Goal: Find specific page/section

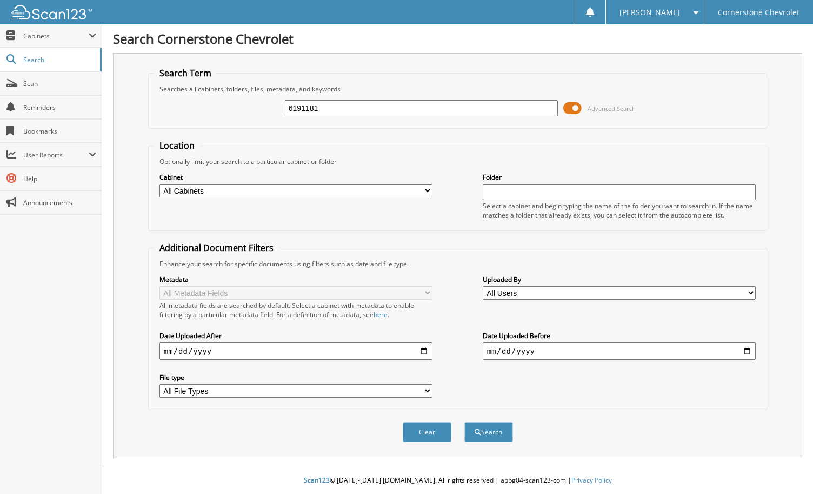
type input "6191181"
click at [465, 422] on button "Search" at bounding box center [489, 432] width 49 height 20
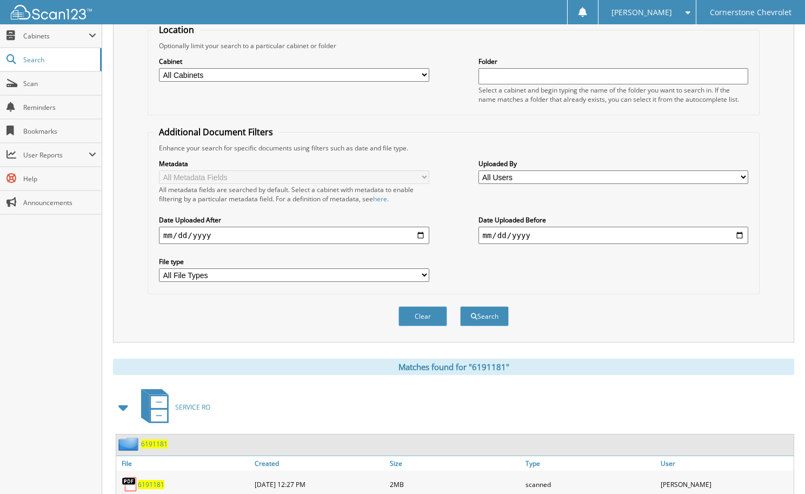
scroll to position [177, 0]
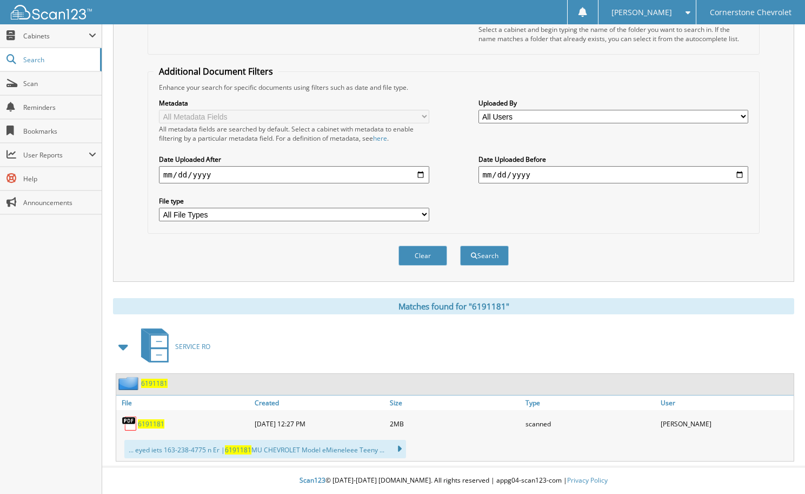
click at [148, 421] on span "6191181" at bounding box center [151, 423] width 26 height 9
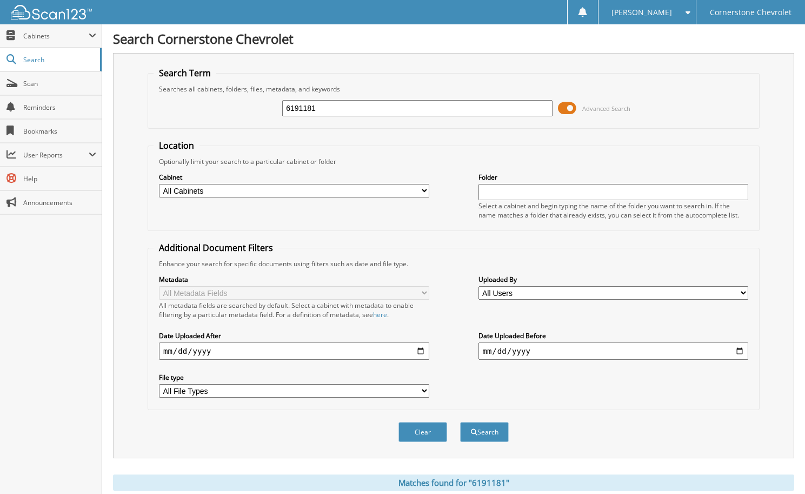
drag, startPoint x: 354, startPoint y: 102, endPoint x: 234, endPoint y: 118, distance: 120.7
click at [234, 119] on div "6191181 Advanced Search" at bounding box center [454, 108] width 600 height 29
type input "6191223"
click at [460, 422] on button "Search" at bounding box center [484, 432] width 49 height 20
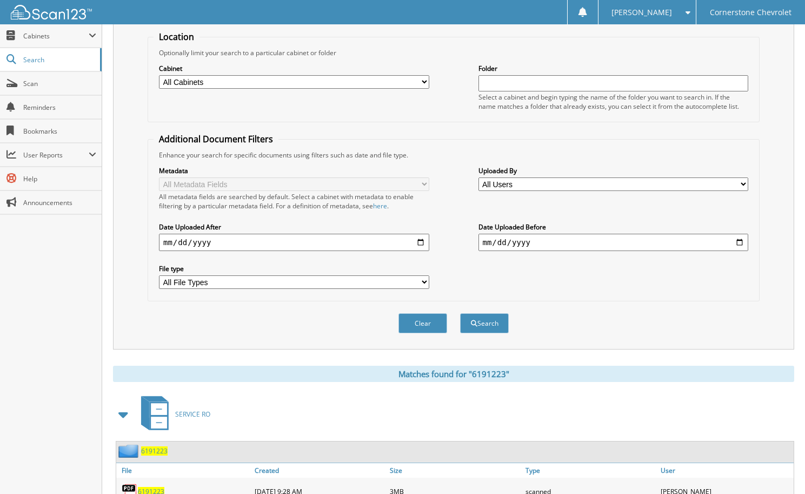
scroll to position [177, 0]
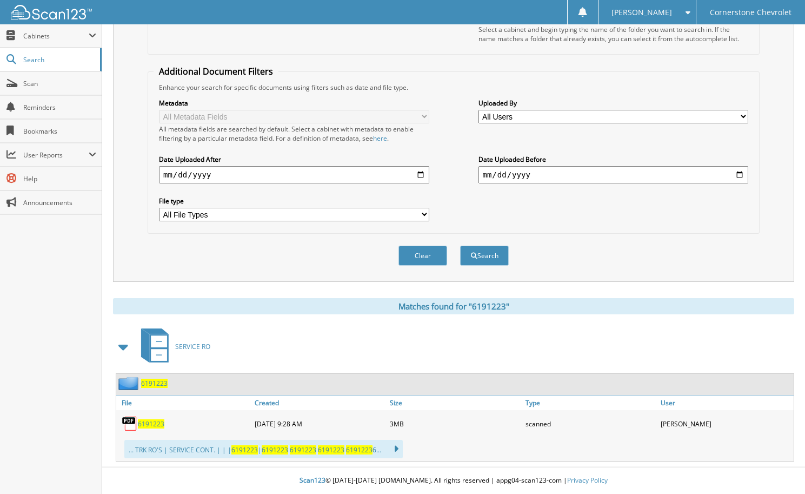
click at [156, 421] on span "6191223" at bounding box center [151, 423] width 26 height 9
